Goal: Transaction & Acquisition: Book appointment/travel/reservation

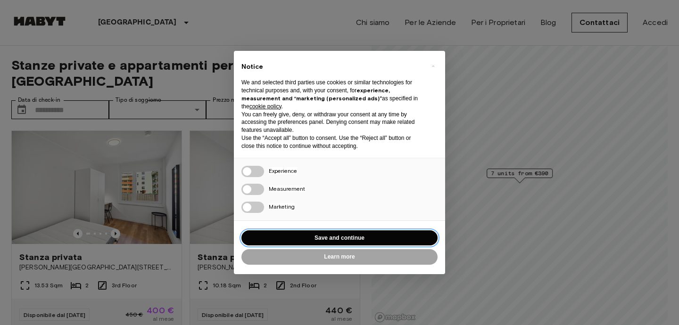
click at [315, 239] on button "Save and continue" at bounding box center [339, 239] width 196 height 16
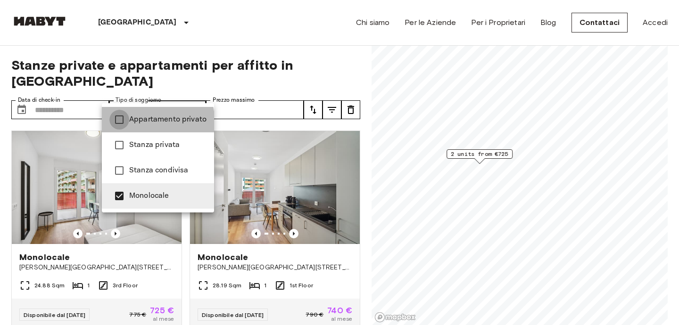
type input "**********"
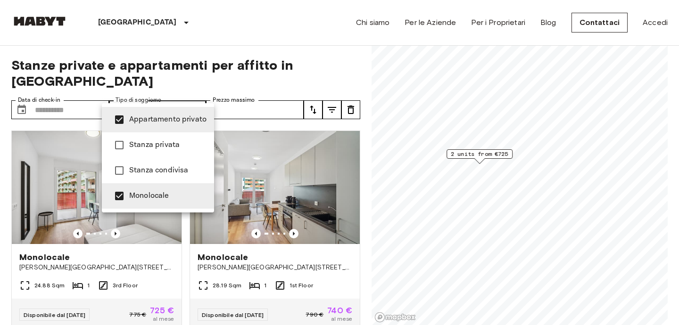
click at [248, 32] on div at bounding box center [339, 162] width 679 height 325
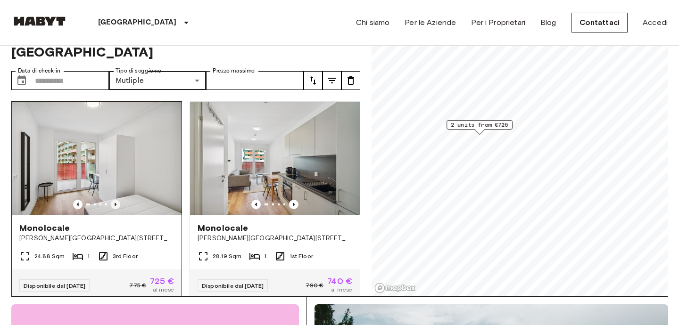
click at [113, 200] on icon "Previous image" at bounding box center [115, 204] width 9 height 9
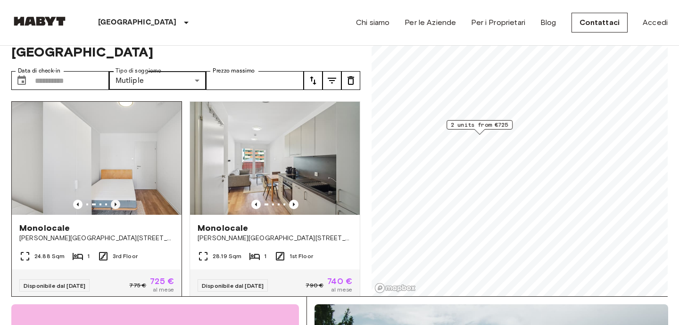
click at [113, 200] on icon "Previous image" at bounding box center [115, 204] width 9 height 9
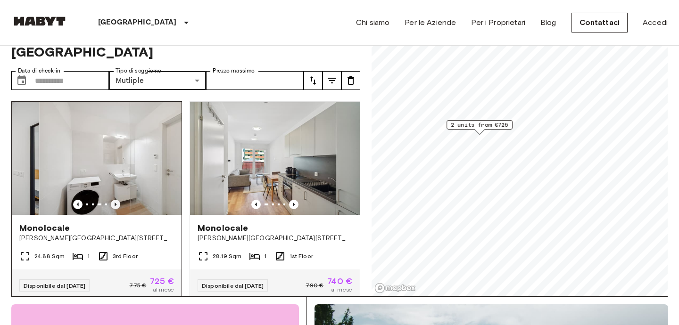
click at [113, 200] on icon "Previous image" at bounding box center [115, 204] width 9 height 9
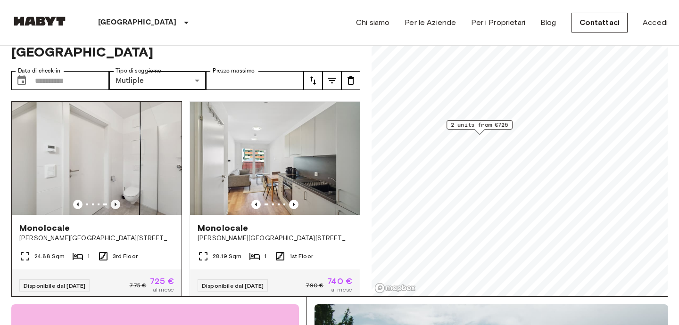
click at [113, 200] on icon "Previous image" at bounding box center [115, 204] width 9 height 9
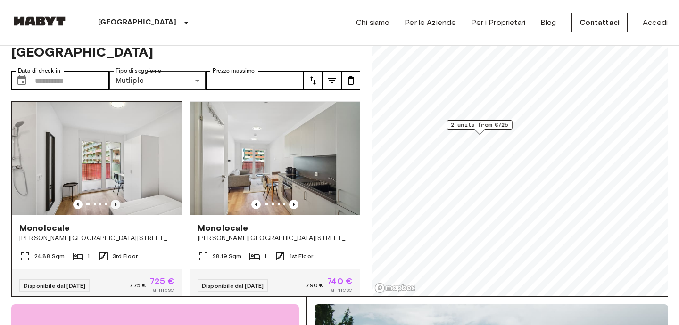
click at [113, 200] on icon "Previous image" at bounding box center [115, 204] width 9 height 9
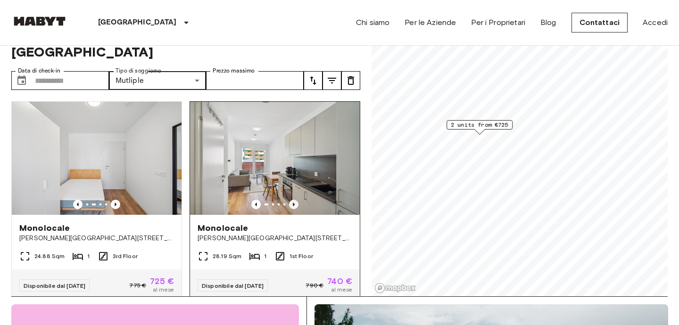
click at [291, 200] on icon "Previous image" at bounding box center [293, 204] width 9 height 9
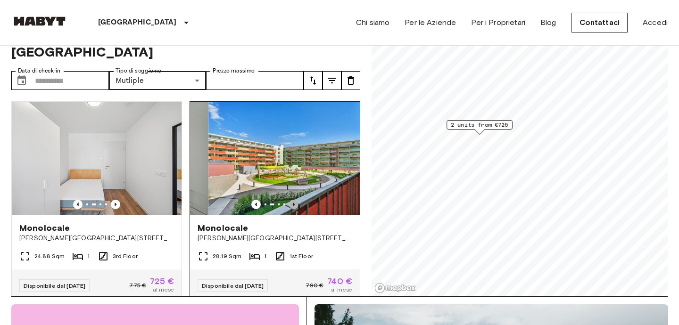
click at [291, 200] on icon "Previous image" at bounding box center [293, 204] width 9 height 9
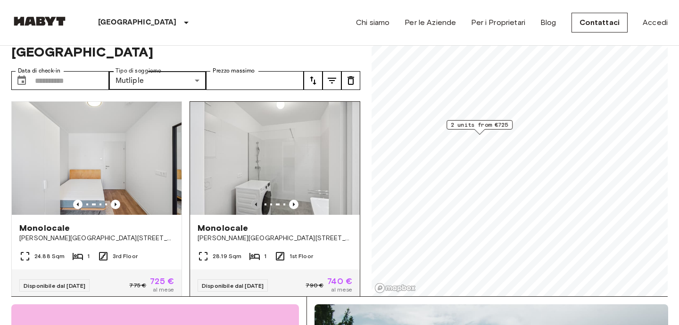
click at [257, 200] on icon "Previous image" at bounding box center [255, 204] width 9 height 9
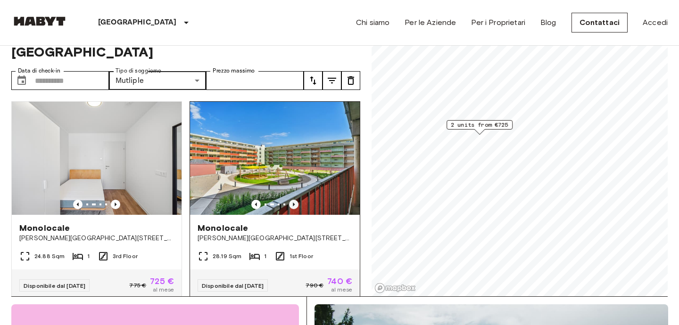
click at [293, 203] on icon "Previous image" at bounding box center [294, 205] width 2 height 4
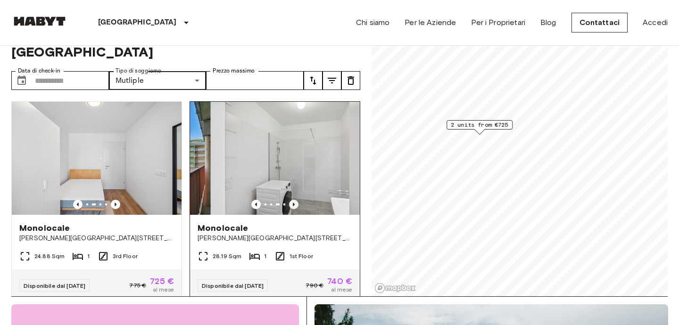
click at [293, 203] on icon "Previous image" at bounding box center [294, 205] width 2 height 4
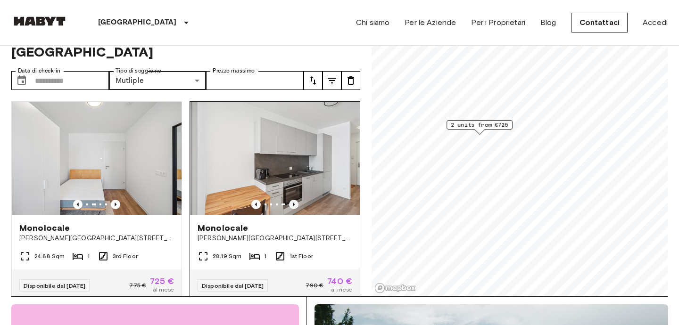
click at [293, 203] on icon "Previous image" at bounding box center [294, 205] width 2 height 4
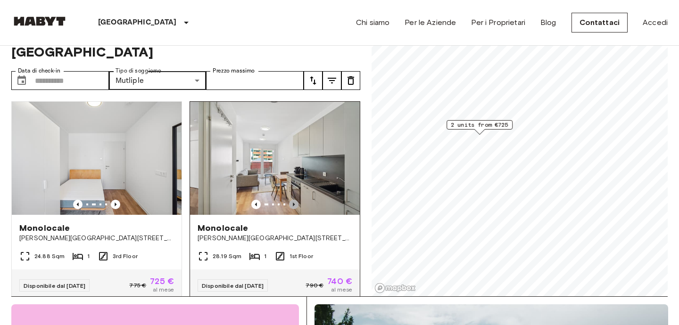
click at [293, 203] on icon "Previous image" at bounding box center [294, 205] width 2 height 4
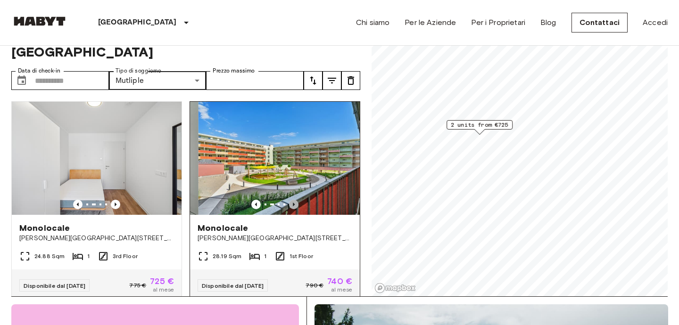
click at [293, 203] on icon "Previous image" at bounding box center [294, 205] width 2 height 4
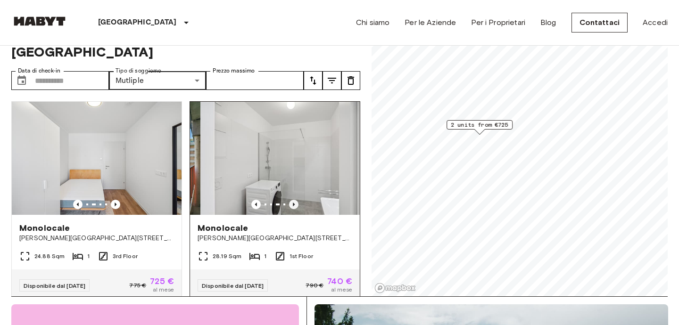
click at [293, 203] on icon "Previous image" at bounding box center [294, 205] width 2 height 4
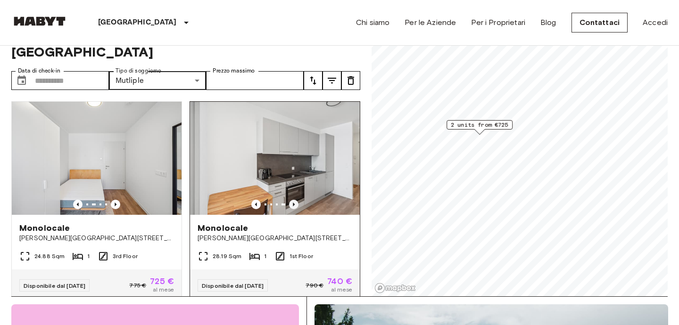
click at [293, 203] on icon "Previous image" at bounding box center [294, 205] width 2 height 4
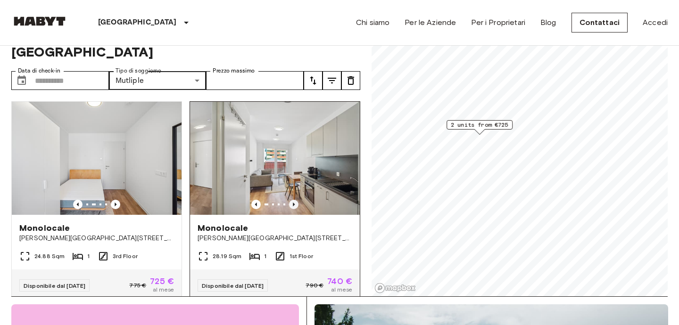
click at [293, 203] on icon "Previous image" at bounding box center [294, 205] width 2 height 4
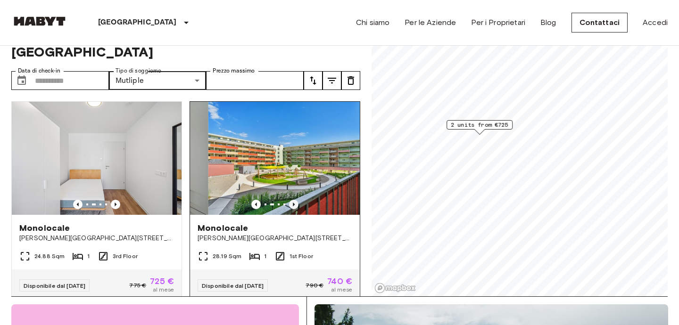
click at [293, 203] on icon "Previous image" at bounding box center [294, 205] width 2 height 4
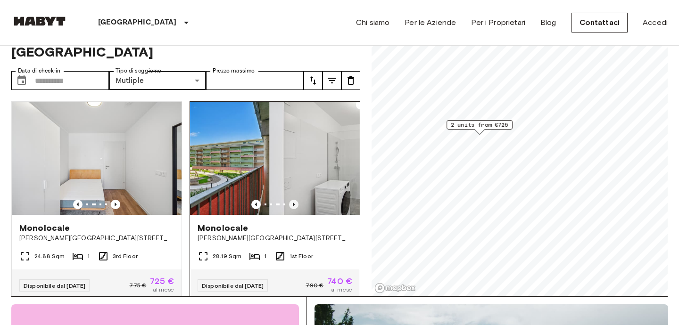
click at [293, 203] on icon "Previous image" at bounding box center [294, 205] width 2 height 4
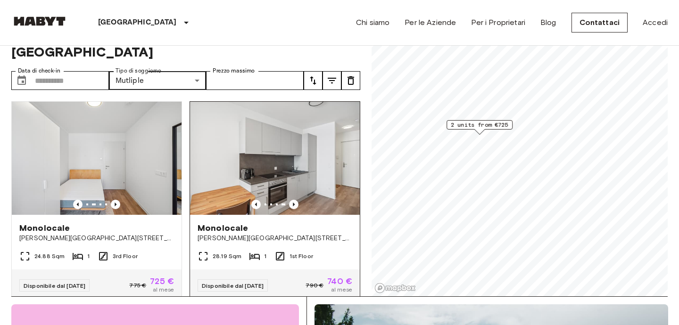
click at [298, 154] on img at bounding box center [275, 158] width 170 height 113
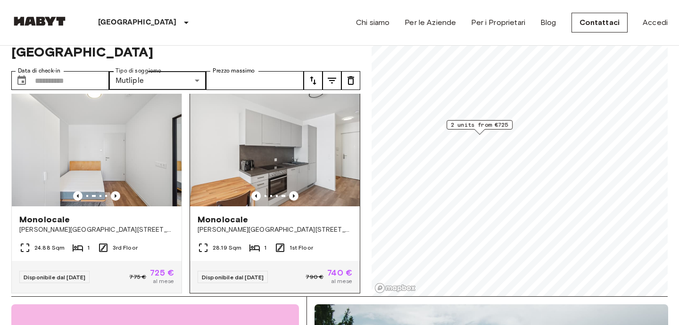
click at [299, 191] on div at bounding box center [275, 195] width 170 height 9
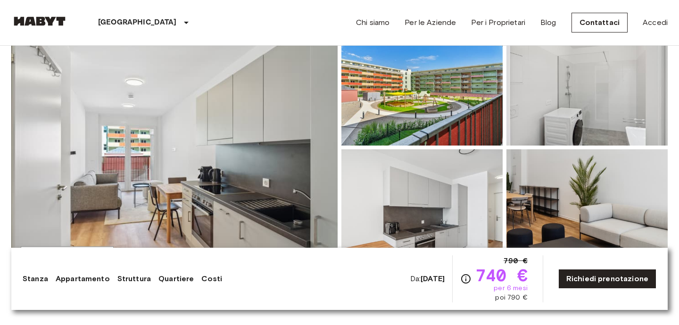
scroll to position [149, 0]
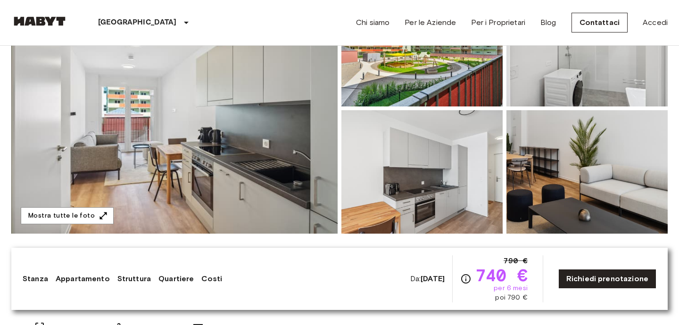
click at [251, 153] on img at bounding box center [174, 108] width 326 height 251
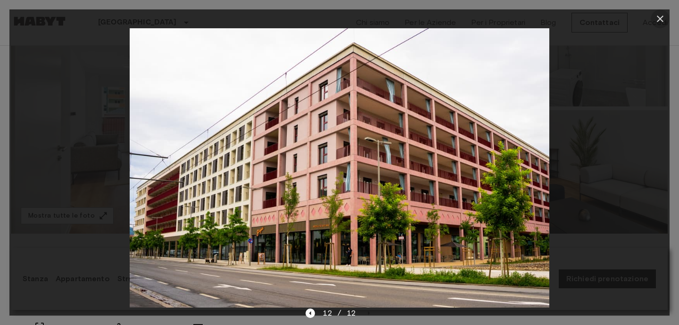
click at [659, 24] on icon "button" at bounding box center [660, 18] width 11 height 11
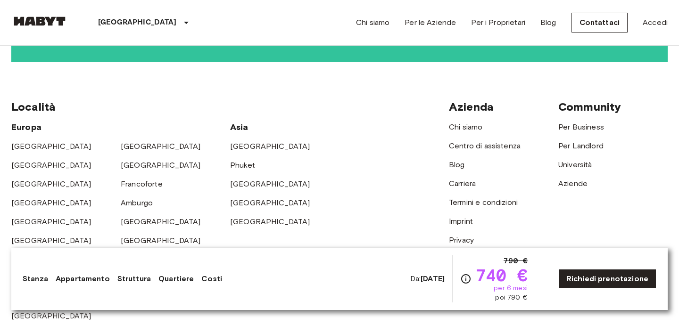
scroll to position [2450, 0]
